Goal: Task Accomplishment & Management: Complete application form

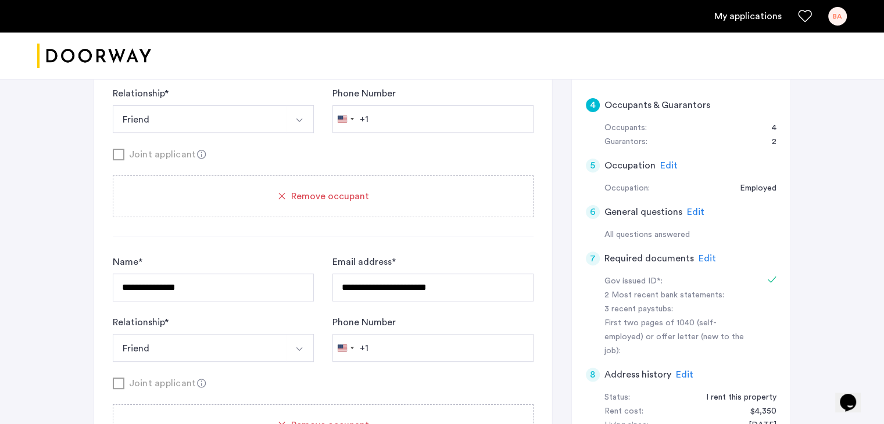
scroll to position [337, 0]
click at [702, 257] on span "Edit" at bounding box center [707, 259] width 17 height 9
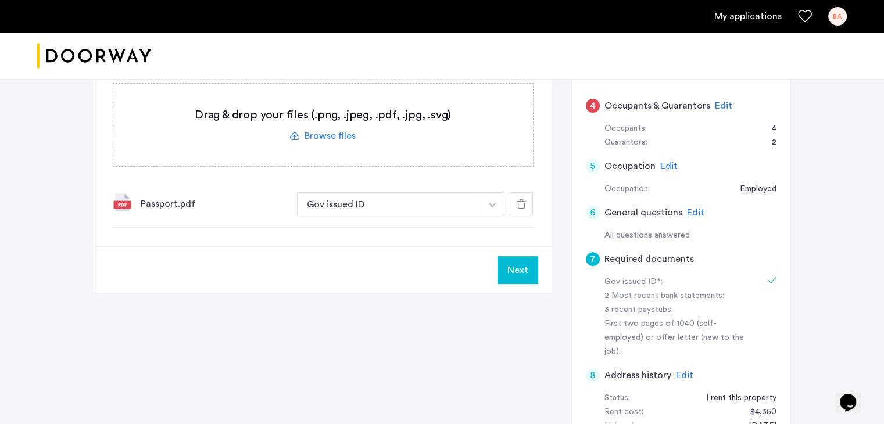
click at [343, 135] on label at bounding box center [323, 125] width 420 height 83
click at [0, 0] on input "file" at bounding box center [0, 0] width 0 height 0
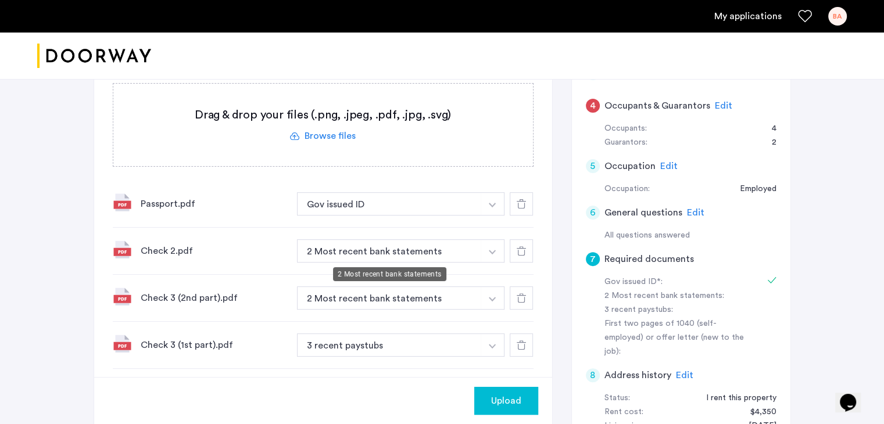
click at [418, 253] on button "2 Most recent bank statements" at bounding box center [389, 250] width 185 height 23
click at [491, 207] on img "button" at bounding box center [492, 205] width 7 height 5
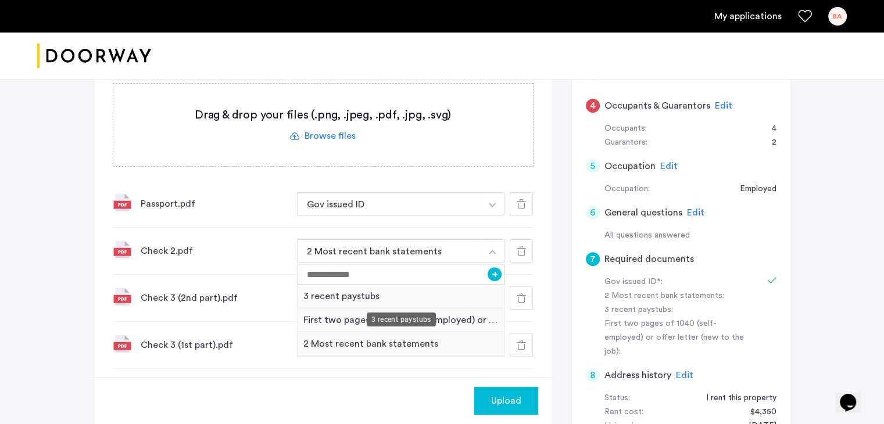
click at [395, 295] on div "3 recent paystubs" at bounding box center [401, 297] width 207 height 24
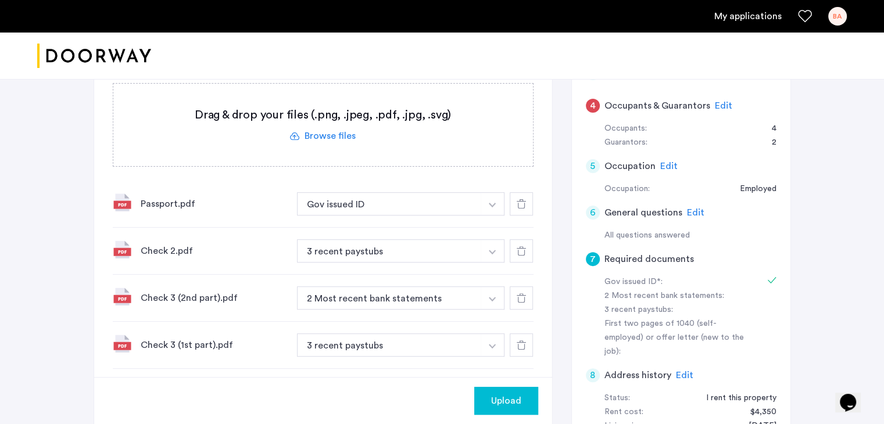
click at [490, 216] on button "button" at bounding box center [493, 203] width 24 height 23
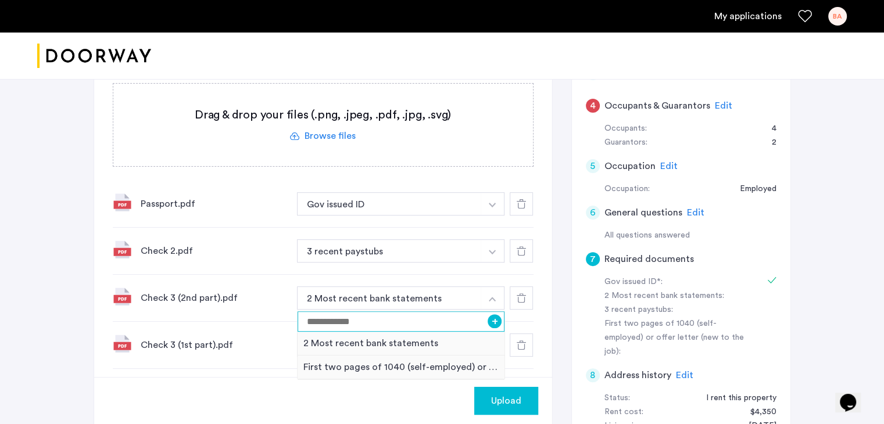
click at [398, 324] on input at bounding box center [401, 322] width 207 height 20
type input "**********"
click at [498, 319] on button "+" at bounding box center [495, 321] width 14 height 14
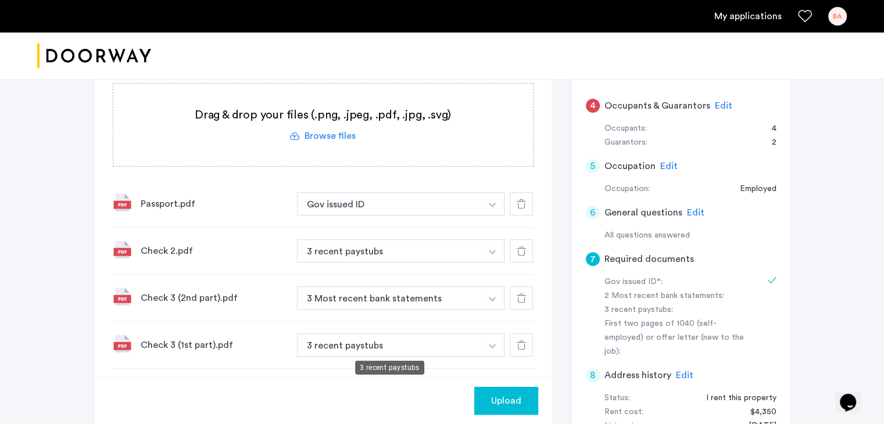
click at [425, 263] on button "3 recent paystubs" at bounding box center [389, 250] width 185 height 23
click at [493, 207] on img "button" at bounding box center [492, 205] width 7 height 5
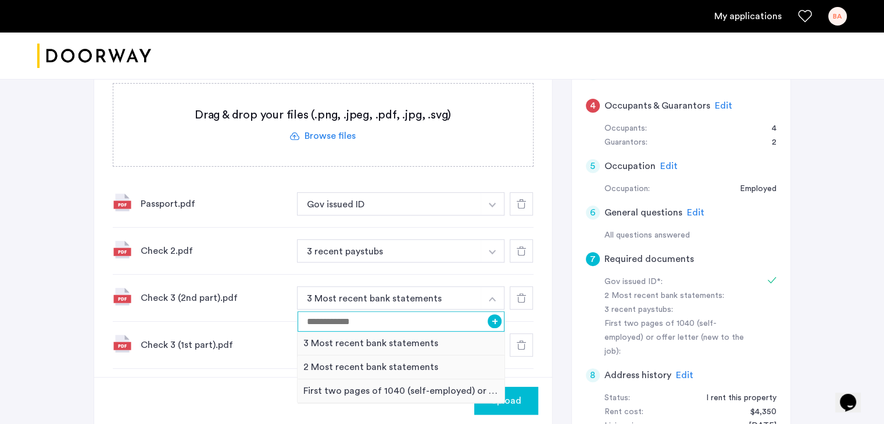
click at [353, 324] on input at bounding box center [401, 322] width 207 height 20
type input "**********"
click at [499, 324] on button "+" at bounding box center [495, 321] width 14 height 14
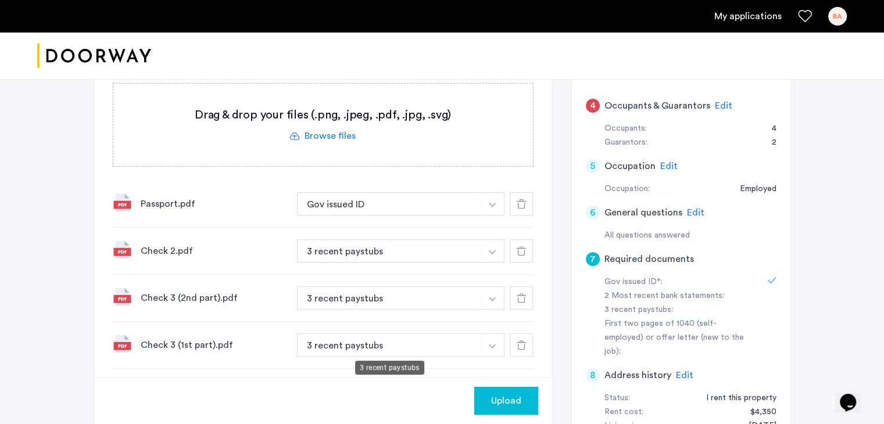
click at [409, 263] on button "3 recent paystubs" at bounding box center [389, 250] width 185 height 23
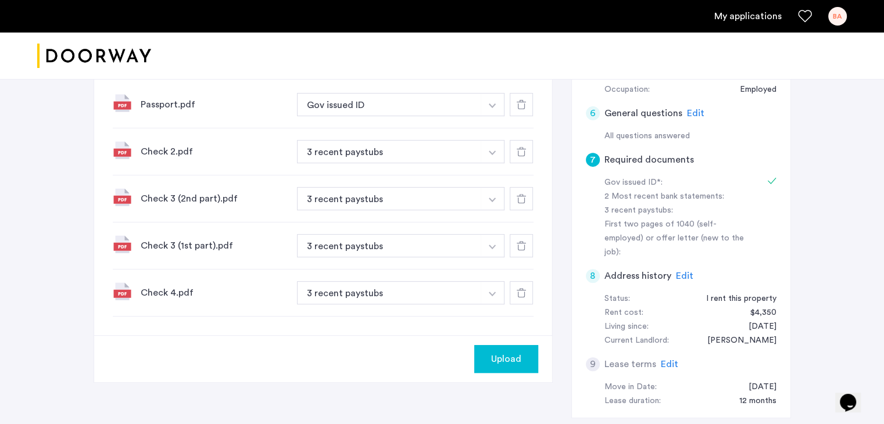
click at [524, 366] on button "Upload" at bounding box center [506, 359] width 64 height 28
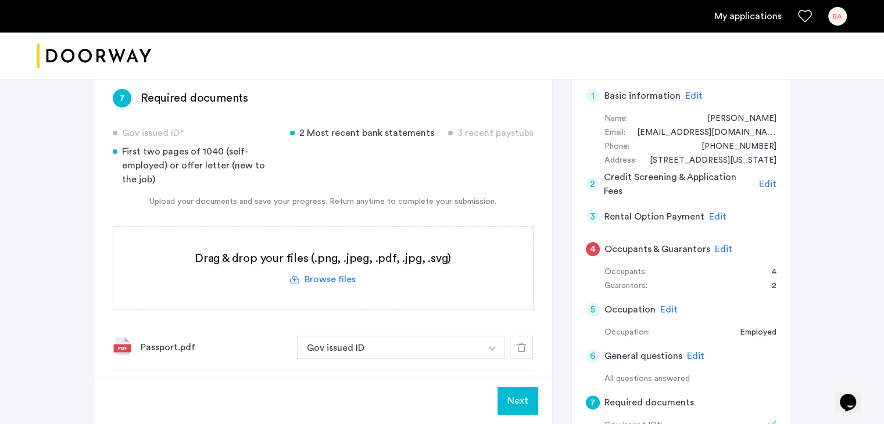
scroll to position [193, 0]
click at [343, 277] on label at bounding box center [323, 268] width 420 height 83
click at [0, 0] on input "file" at bounding box center [0, 0] width 0 height 0
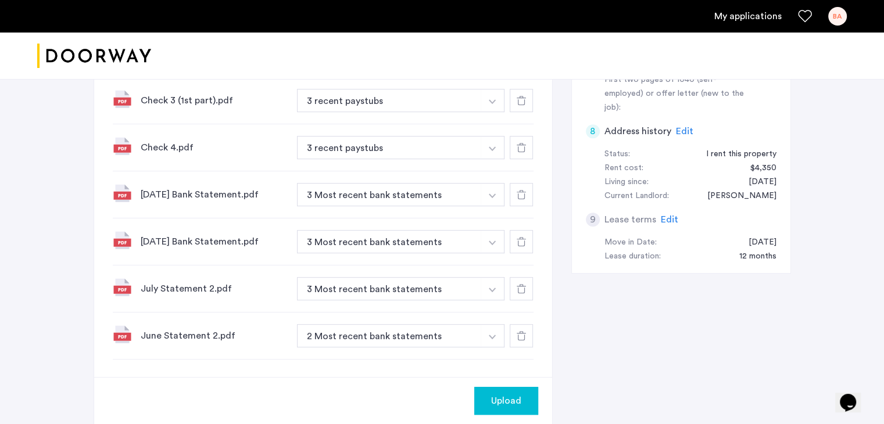
scroll to position [581, 0]
click at [386, 334] on button "2 Most recent bank statements" at bounding box center [389, 336] width 185 height 23
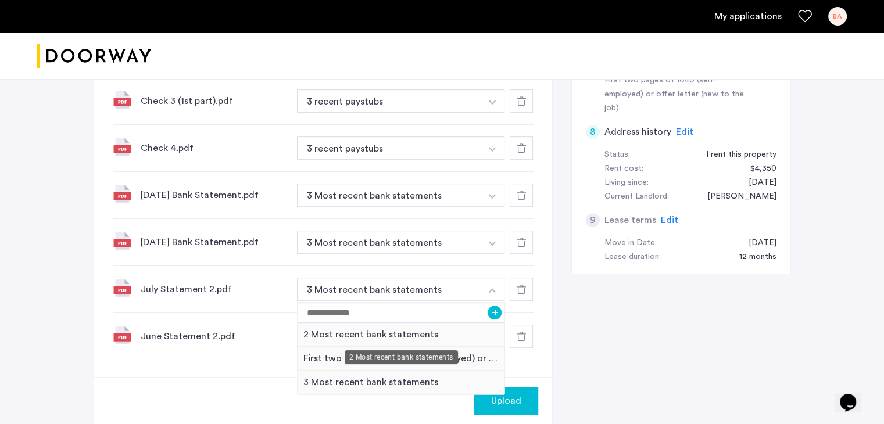
click at [391, 327] on div "2 Most recent bank statements" at bounding box center [401, 335] width 207 height 24
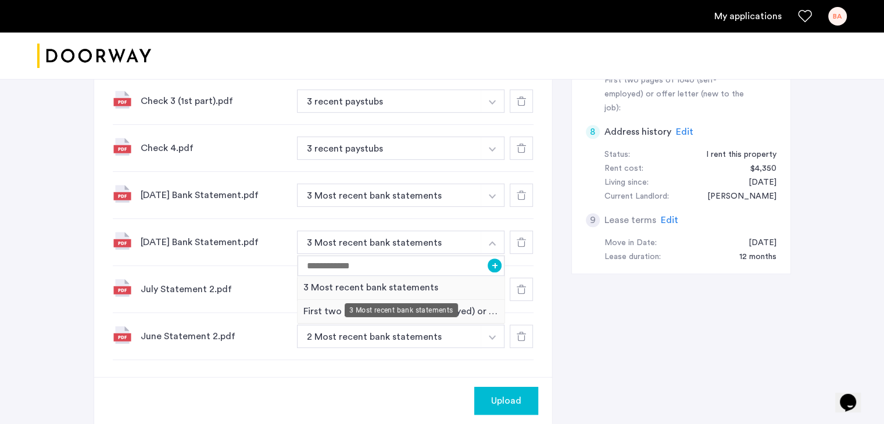
click at [378, 287] on div "3 Most recent bank statements" at bounding box center [401, 288] width 207 height 24
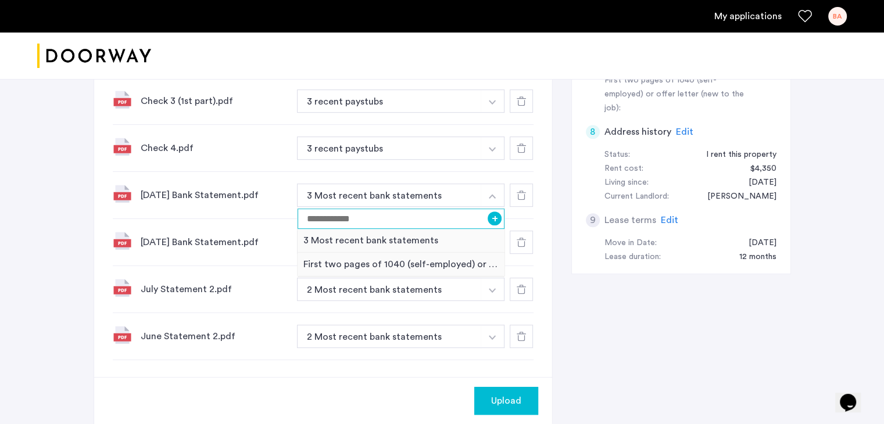
click at [335, 217] on input at bounding box center [401, 219] width 207 height 20
type input "**********"
click at [496, 221] on button "+" at bounding box center [495, 219] width 14 height 14
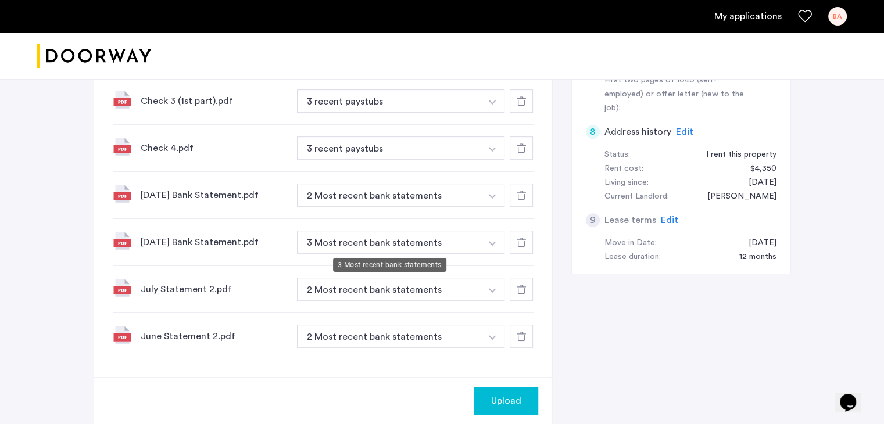
click at [386, 238] on button "3 Most recent bank statements" at bounding box center [389, 242] width 185 height 23
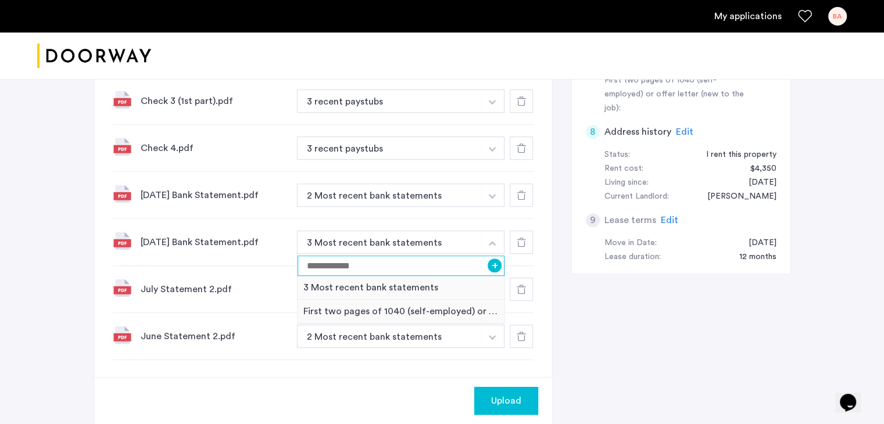
click at [432, 266] on input at bounding box center [401, 266] width 207 height 20
type input "**********"
click at [497, 268] on button "+" at bounding box center [495, 266] width 14 height 14
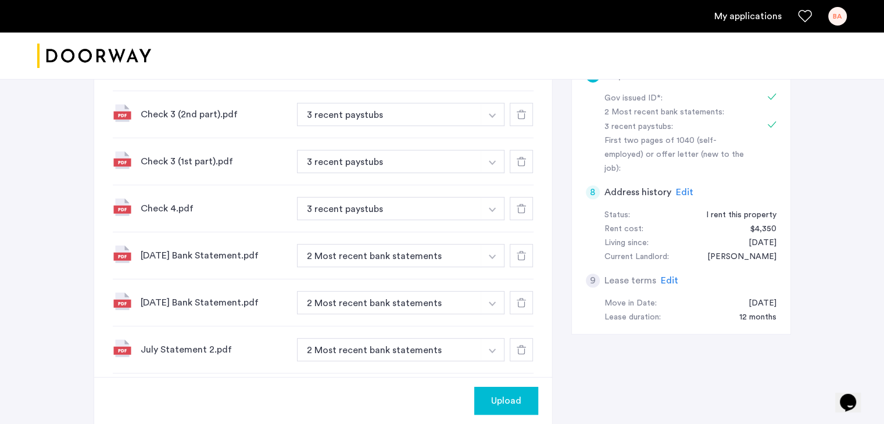
scroll to position [521, 0]
click at [511, 398] on span "Upload" at bounding box center [506, 401] width 30 height 14
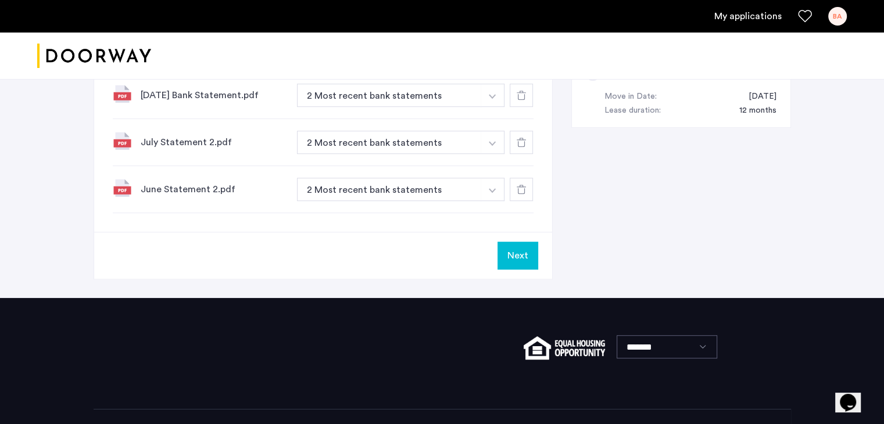
scroll to position [581, 0]
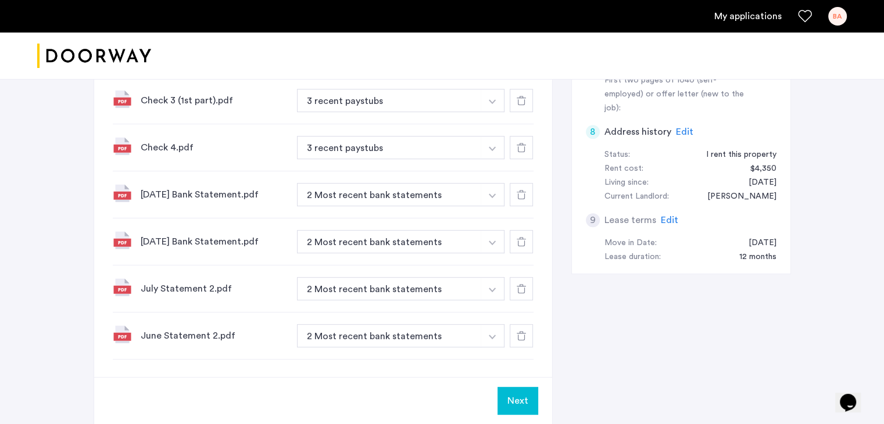
click at [499, 400] on button "Next" at bounding box center [518, 401] width 41 height 28
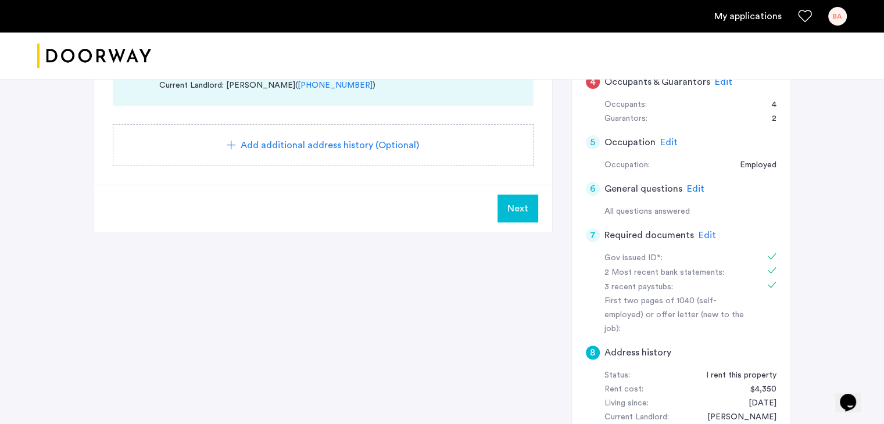
scroll to position [316, 0]
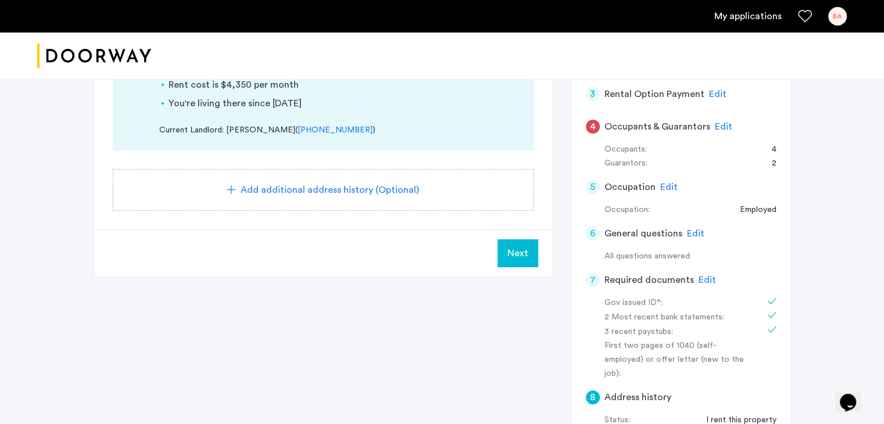
click at [715, 128] on span "Edit" at bounding box center [723, 126] width 17 height 9
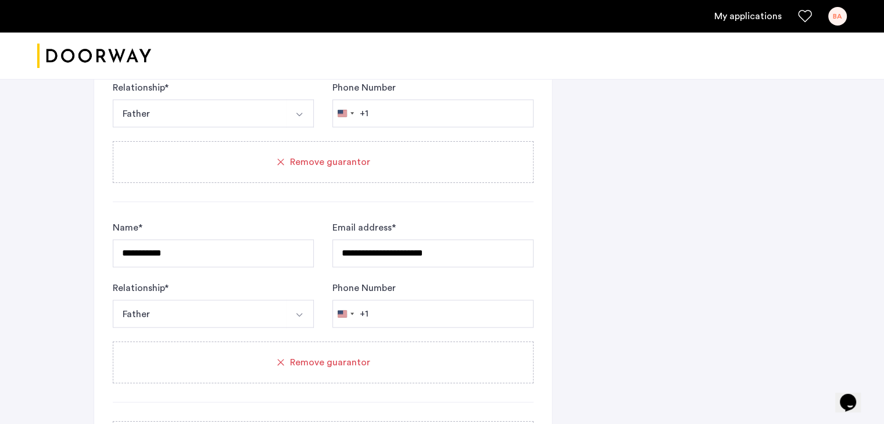
scroll to position [1732, 0]
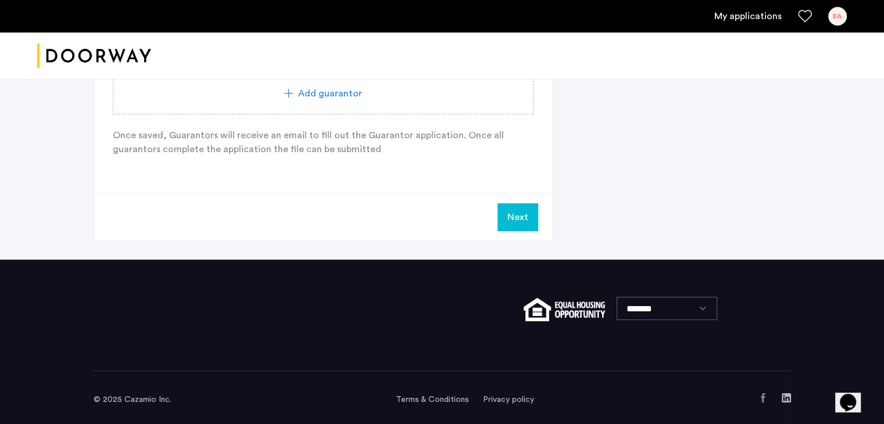
click at [514, 219] on button "Next" at bounding box center [518, 217] width 41 height 28
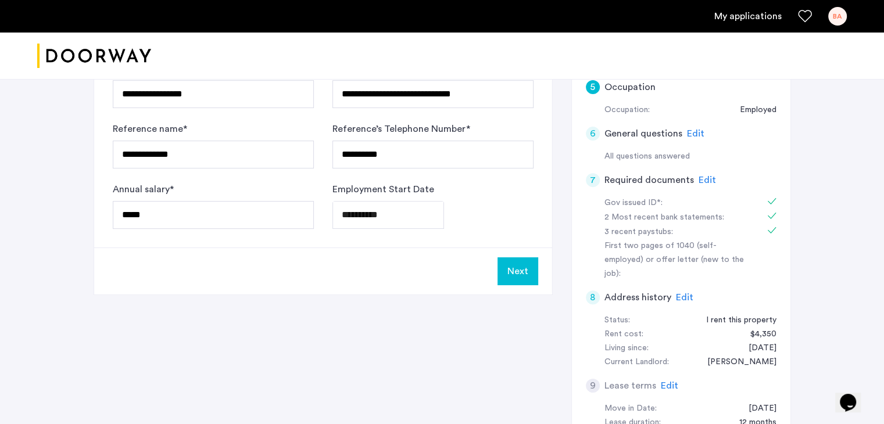
scroll to position [387, 0]
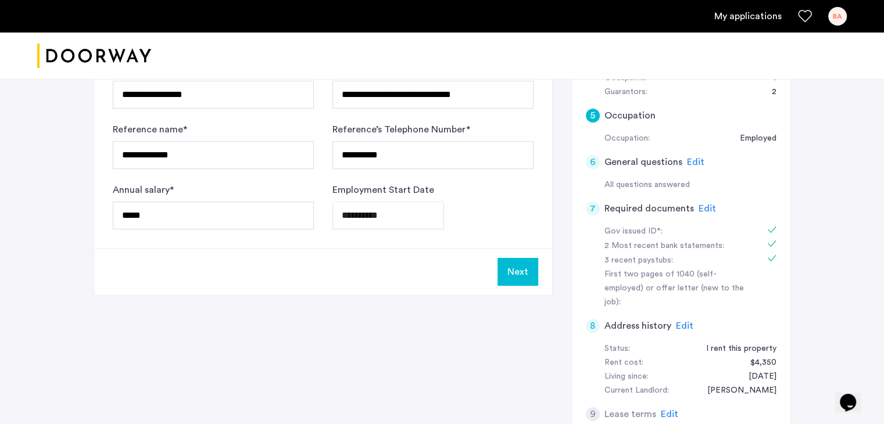
click at [530, 277] on button "Next" at bounding box center [518, 272] width 41 height 28
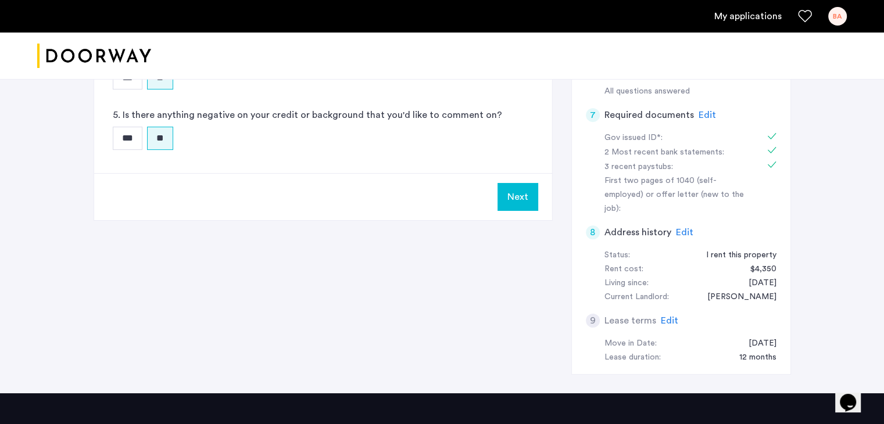
scroll to position [479, 0]
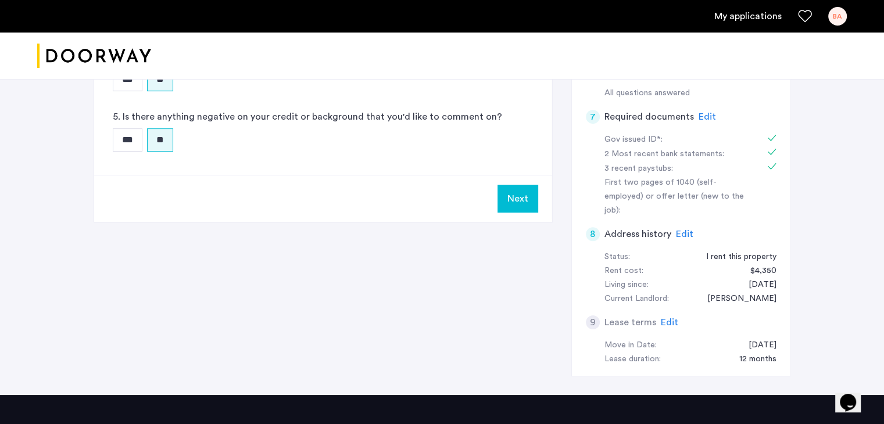
click at [524, 197] on button "Next" at bounding box center [518, 199] width 41 height 28
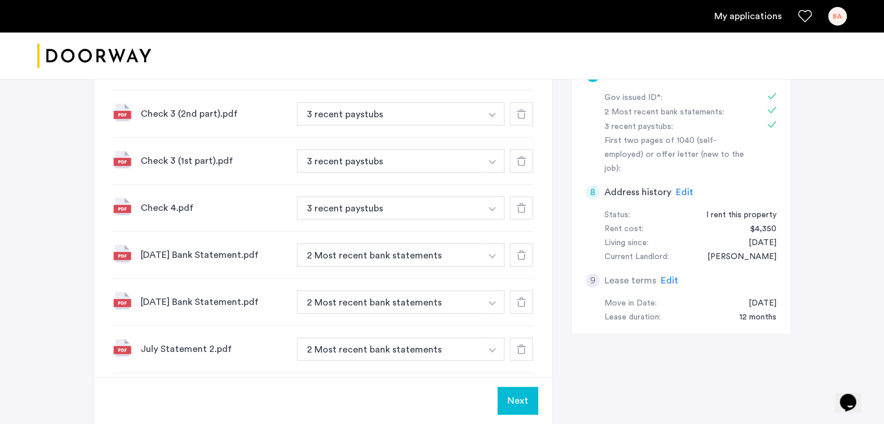
scroll to position [542, 0]
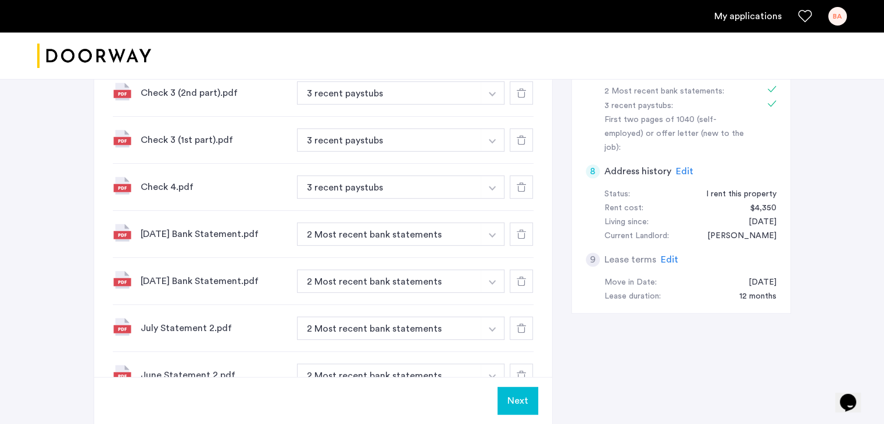
click at [507, 412] on button "Next" at bounding box center [518, 401] width 41 height 28
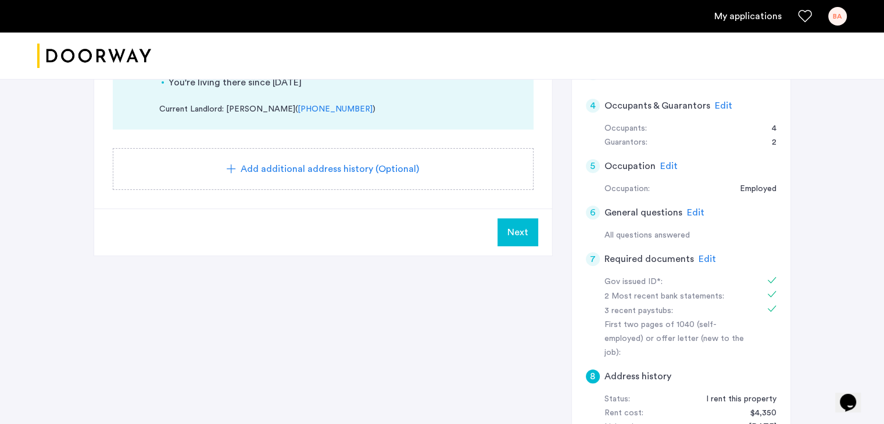
scroll to position [334, 0]
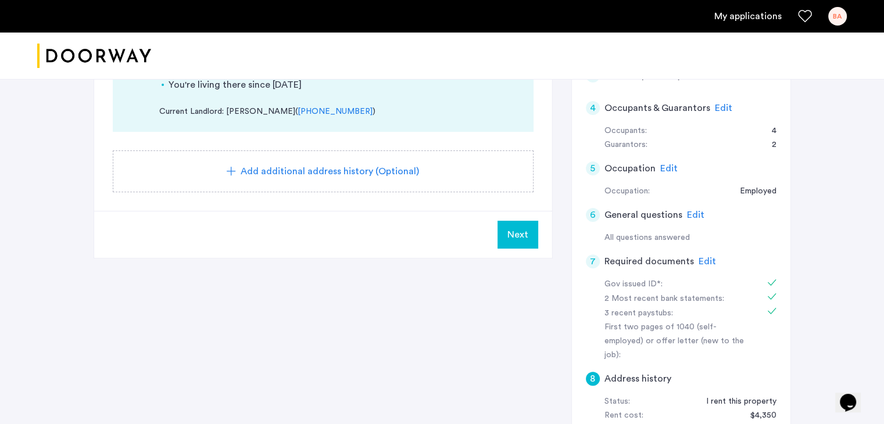
click at [516, 244] on button "Next" at bounding box center [518, 235] width 41 height 28
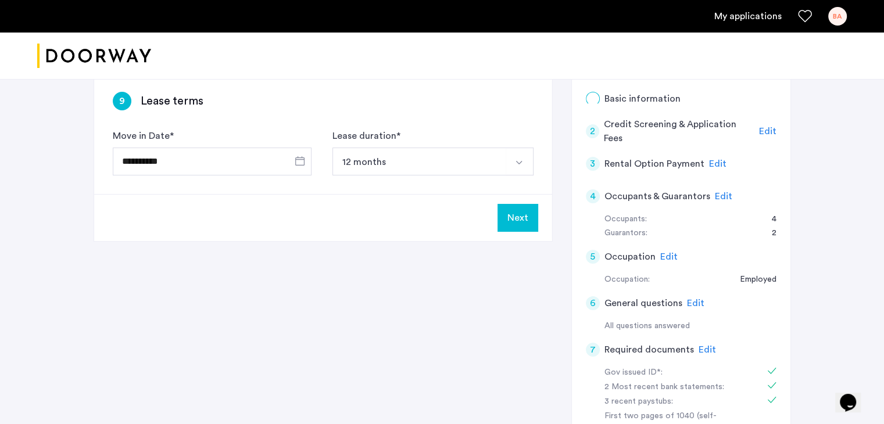
scroll to position [229, 0]
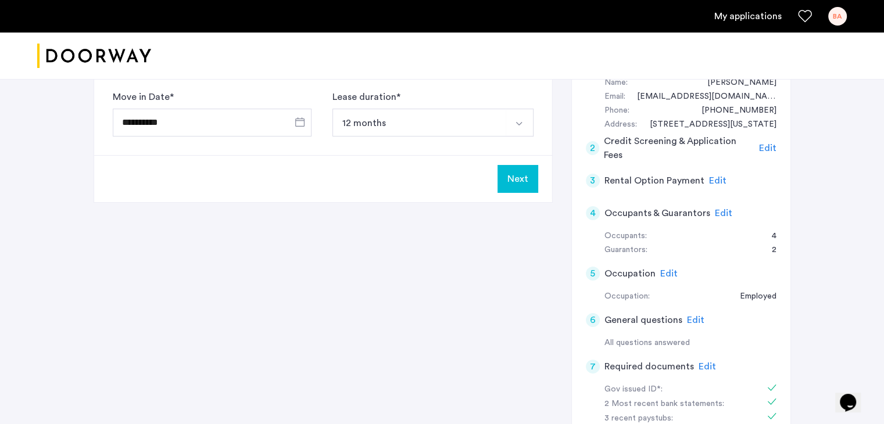
click at [526, 179] on button "Next" at bounding box center [518, 179] width 41 height 28
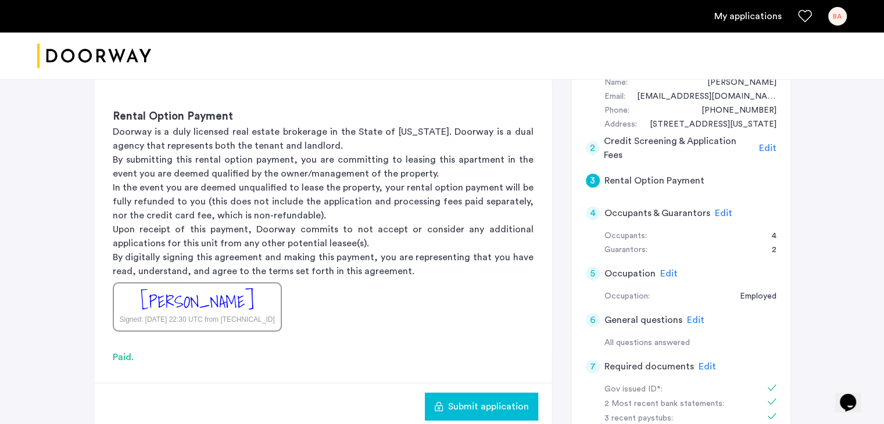
scroll to position [0, 0]
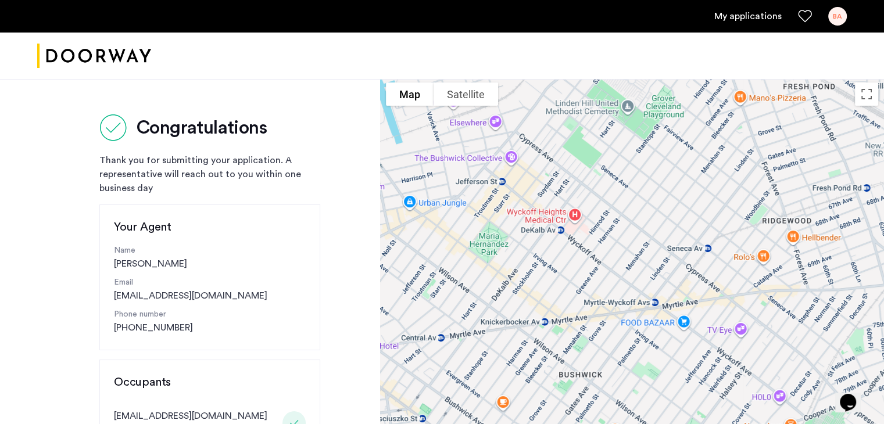
scroll to position [3, 0]
click at [295, 175] on div "Thank you for submitting your application. A representative will reach out to y…" at bounding box center [209, 173] width 221 height 42
click at [263, 177] on div "Thank you for submitting your application. A representative will reach out to y…" at bounding box center [209, 173] width 221 height 42
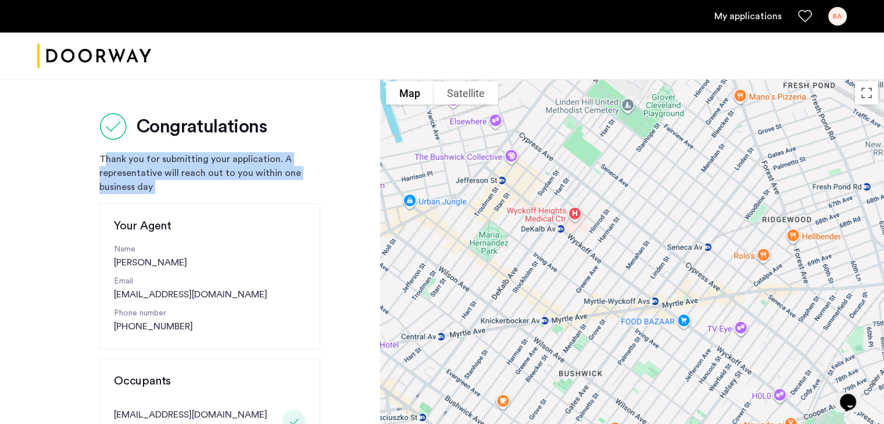
click at [263, 177] on div "Thank you for submitting your application. A representative will reach out to y…" at bounding box center [209, 173] width 221 height 42
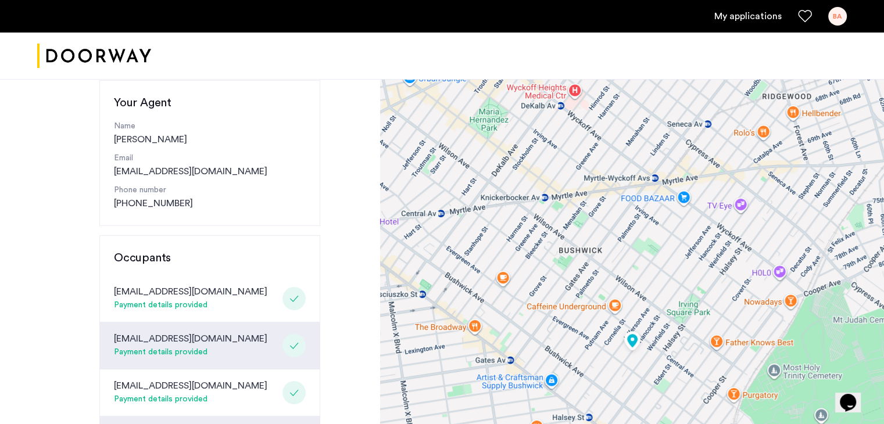
click at [307, 183] on div "Your Agent Name [PERSON_NAME] Email [EMAIL_ADDRESS][DOMAIN_NAME] Phone number […" at bounding box center [209, 153] width 221 height 146
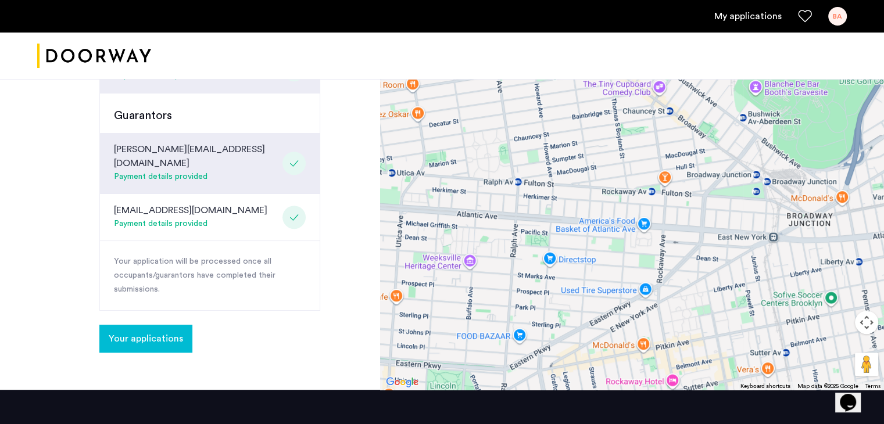
scroll to position [496, 0]
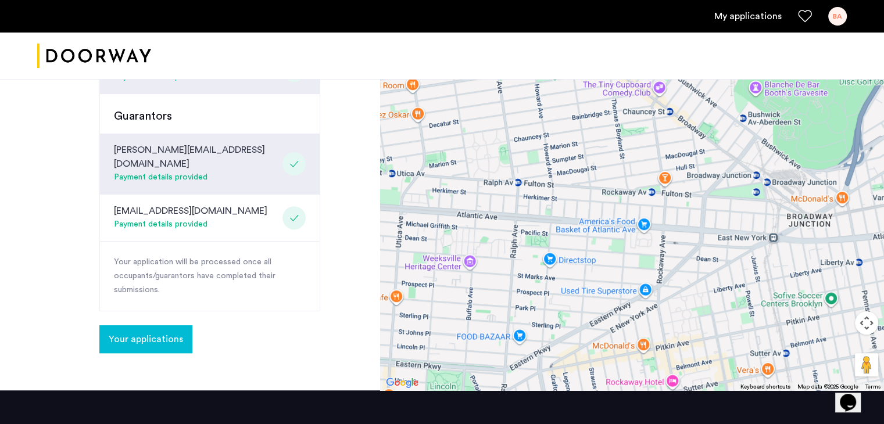
click at [133, 332] on span "Your applications" at bounding box center [146, 339] width 74 height 14
